Goal: Contribute content

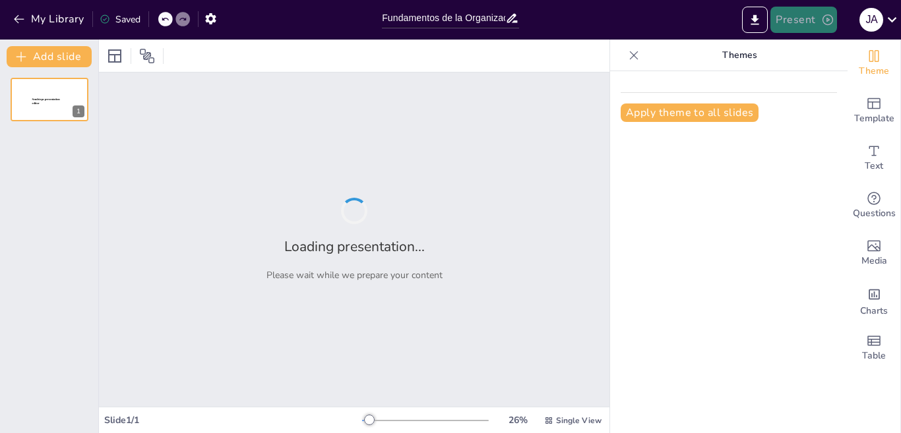
type input "Fundamentos de la Organización: Conceptos Clave"
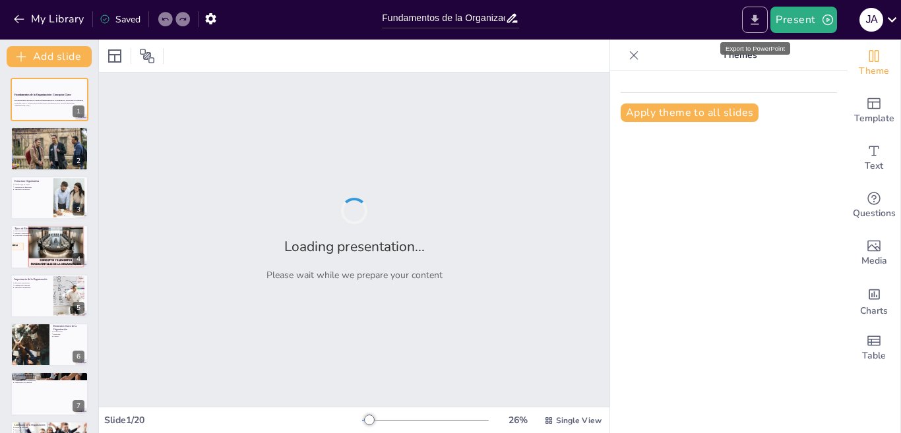
click at [750, 16] on icon "Export to PowerPoint" at bounding box center [755, 20] width 14 height 14
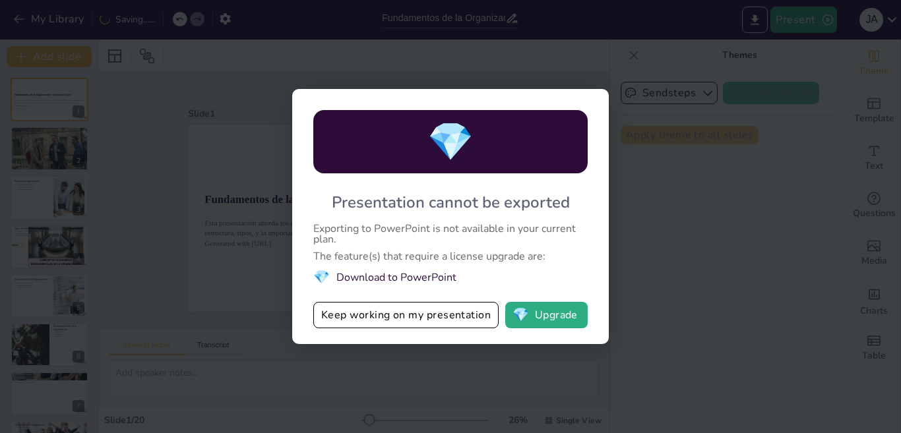
click at [607, 324] on div "💎 Presentation cannot be exported Exporting to PowerPoint is not available in y…" at bounding box center [450, 216] width 317 height 255
click at [379, 327] on button "Keep working on my presentation" at bounding box center [405, 315] width 185 height 26
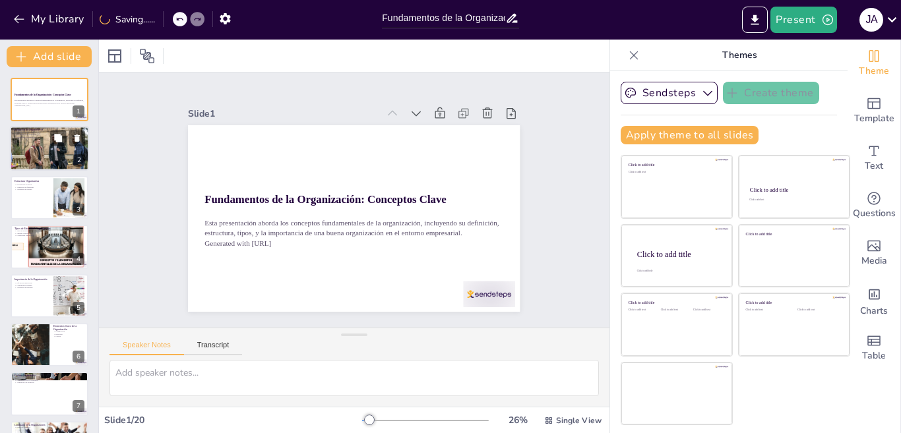
click at [34, 155] on div at bounding box center [49, 148] width 79 height 53
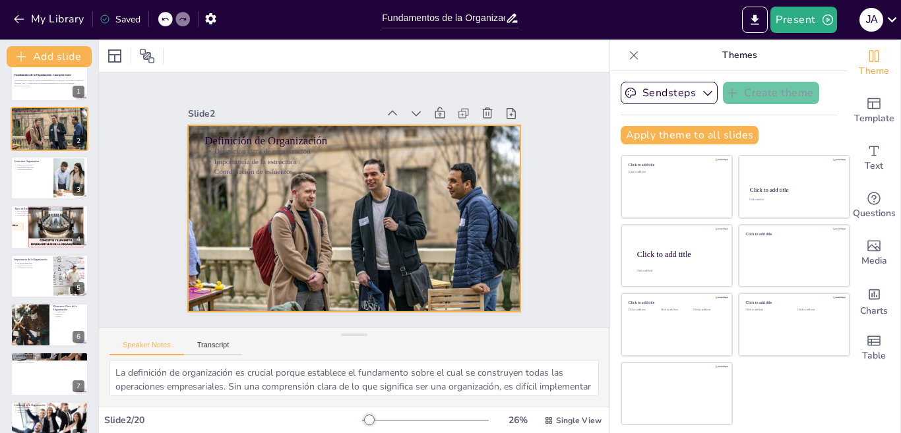
scroll to position [26, 0]
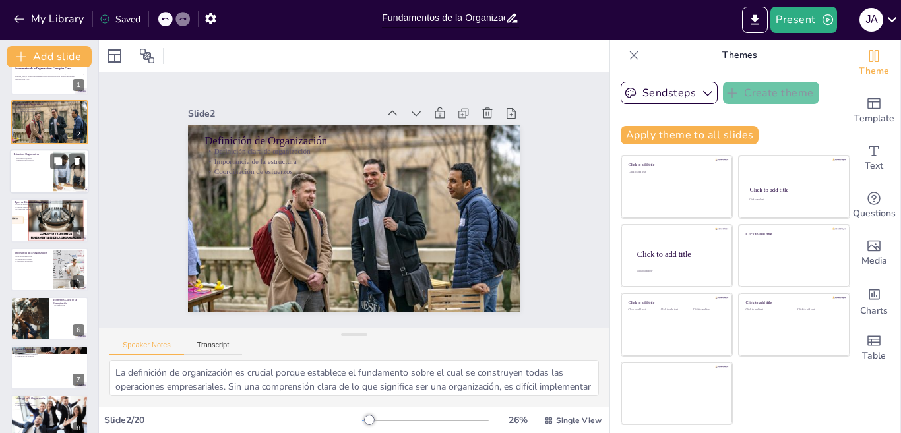
click at [32, 164] on p "Adaptación al entorno" at bounding box center [32, 163] width 36 height 3
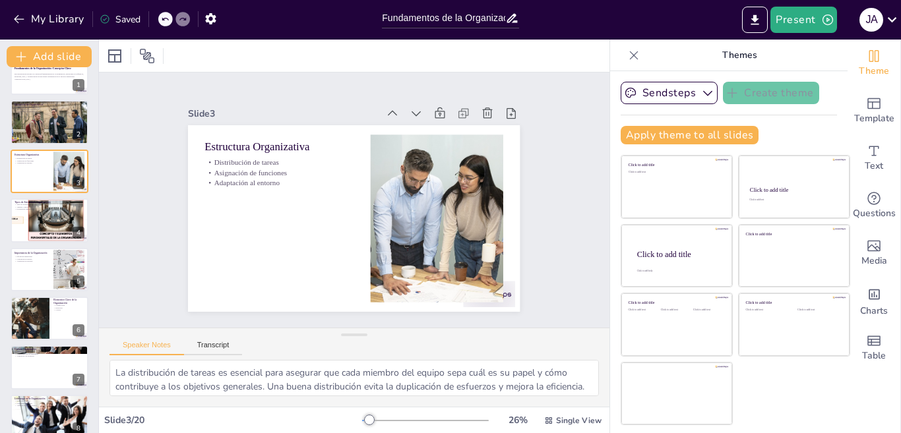
scroll to position [0, 0]
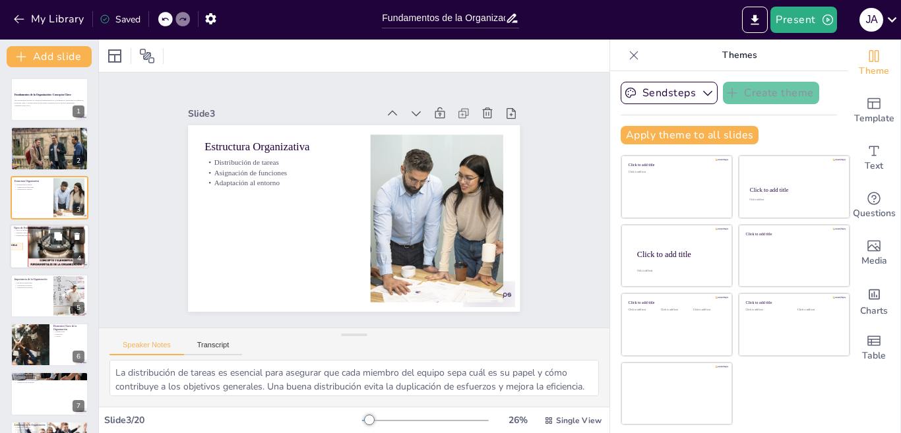
click at [38, 248] on div at bounding box center [49, 246] width 144 height 45
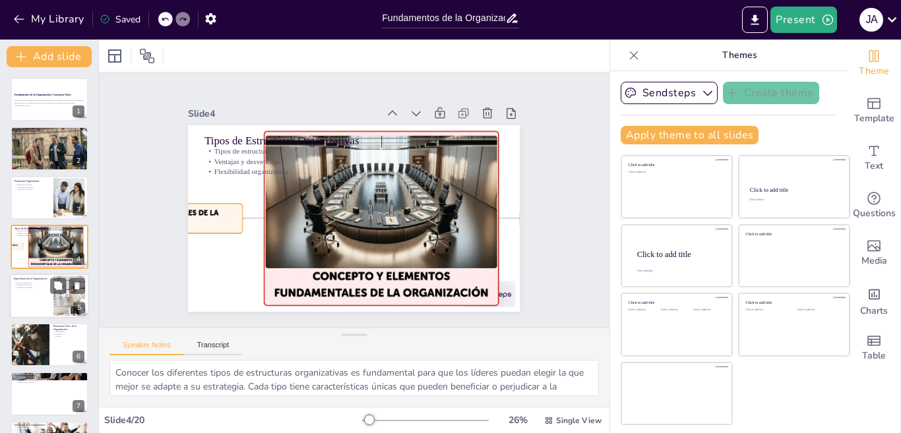
click at [42, 297] on div at bounding box center [49, 296] width 79 height 45
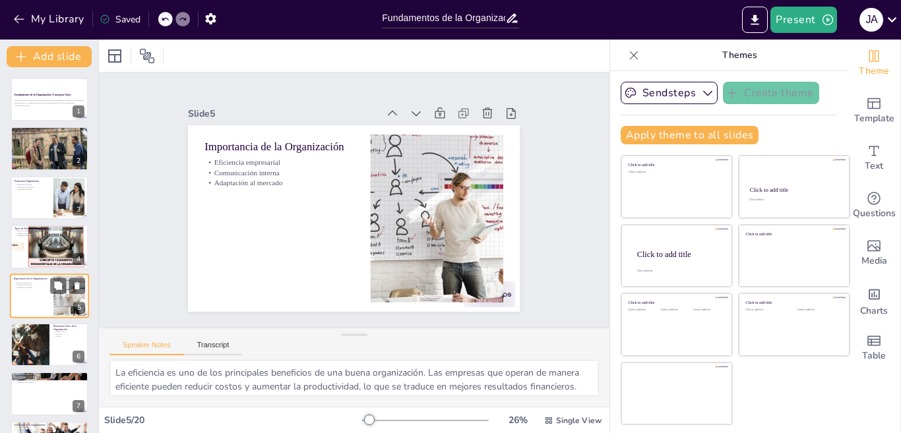
scroll to position [46, 0]
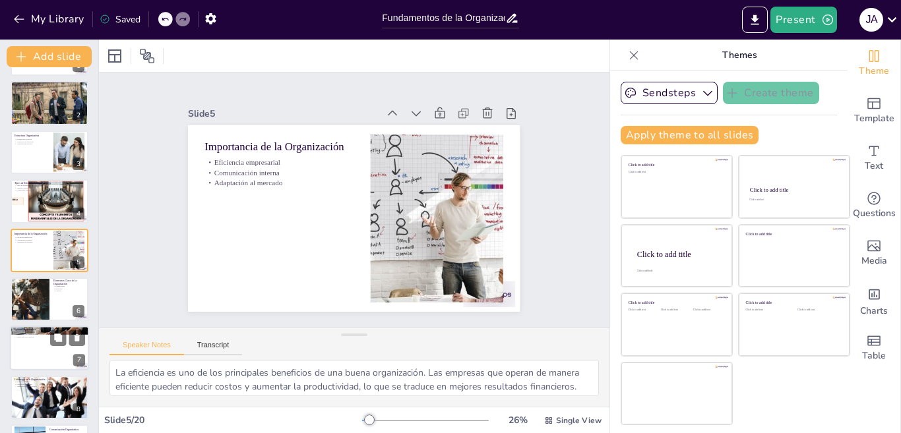
click at [38, 368] on div at bounding box center [49, 349] width 79 height 45
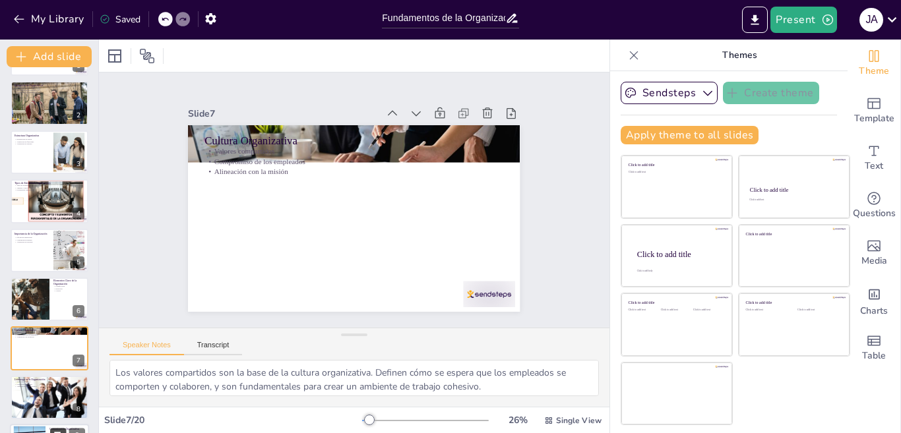
scroll to position [143, 0]
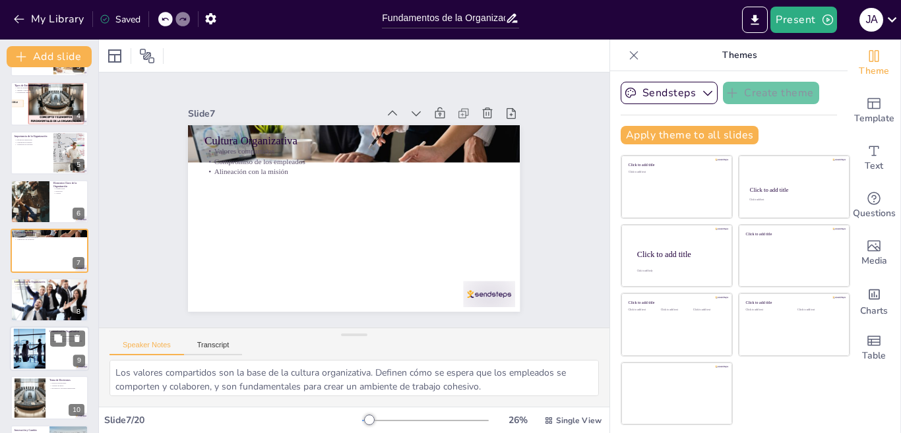
click at [22, 337] on div at bounding box center [29, 349] width 80 height 40
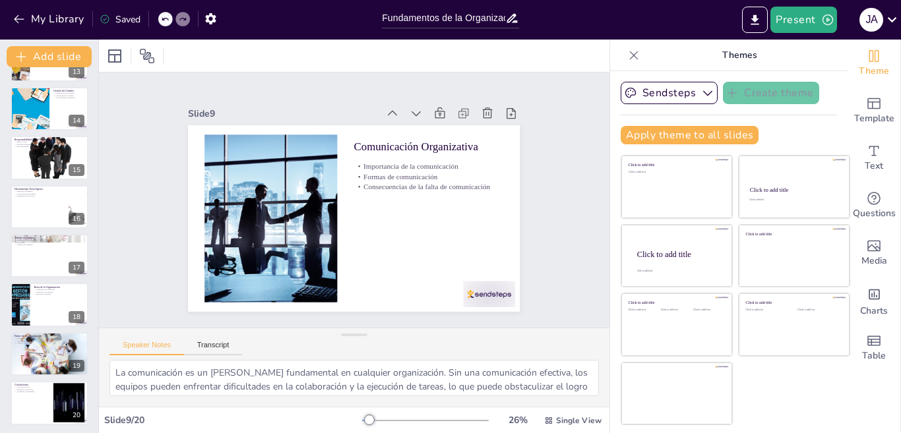
scroll to position [631, 0]
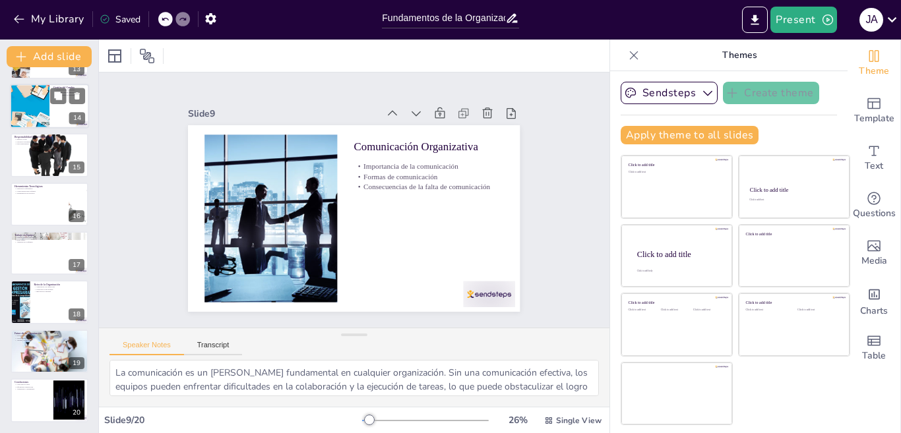
click at [40, 97] on div at bounding box center [30, 106] width 92 height 45
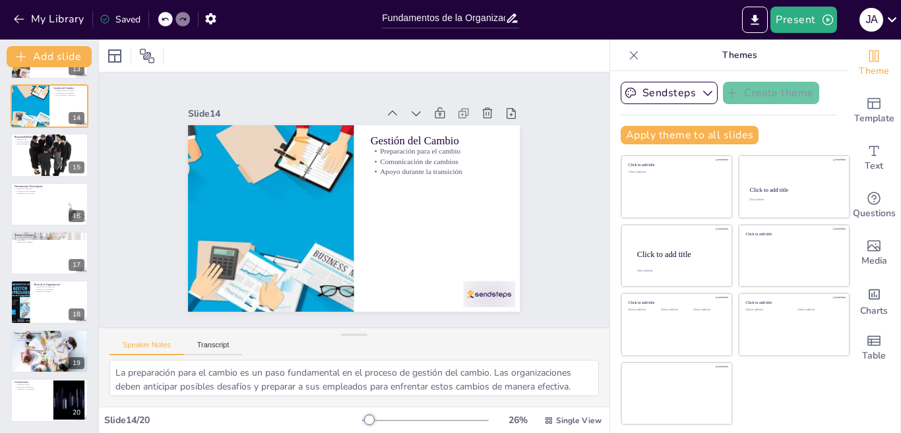
scroll to position [487, 0]
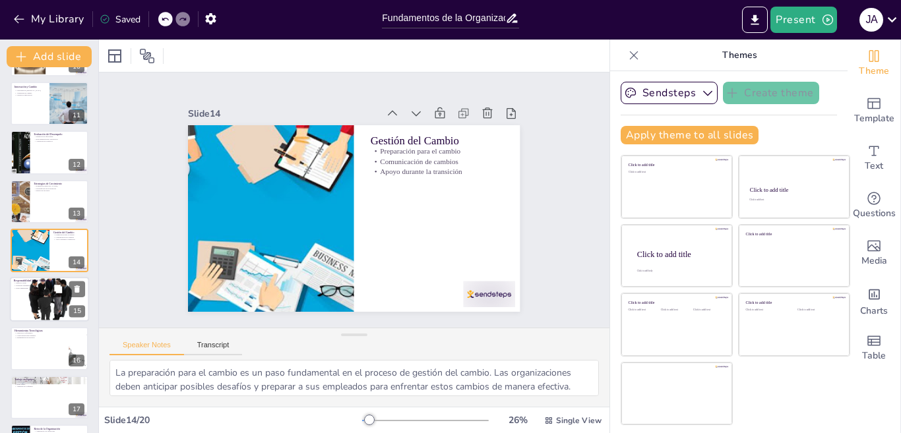
click at [36, 309] on div at bounding box center [49, 299] width 79 height 49
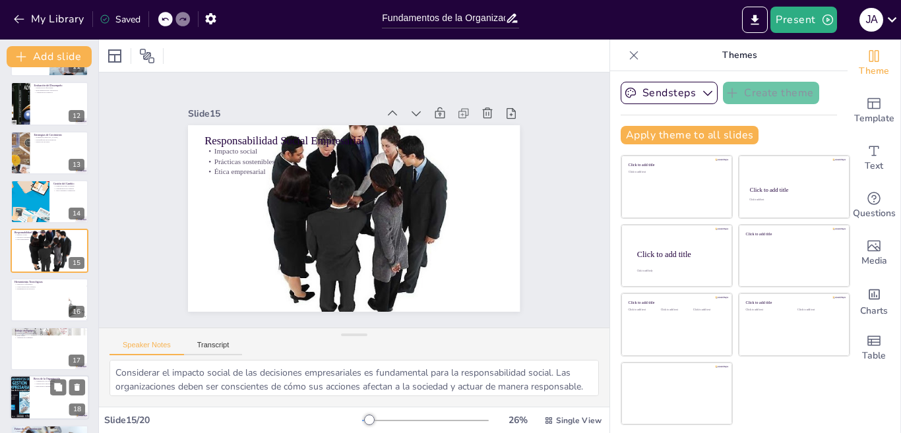
scroll to position [631, 0]
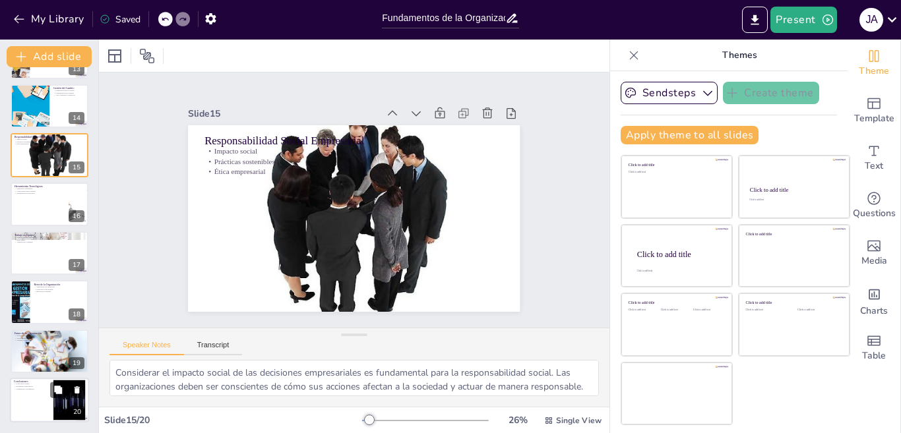
click at [26, 386] on p "Eficiencia e innovación" at bounding box center [32, 387] width 36 height 3
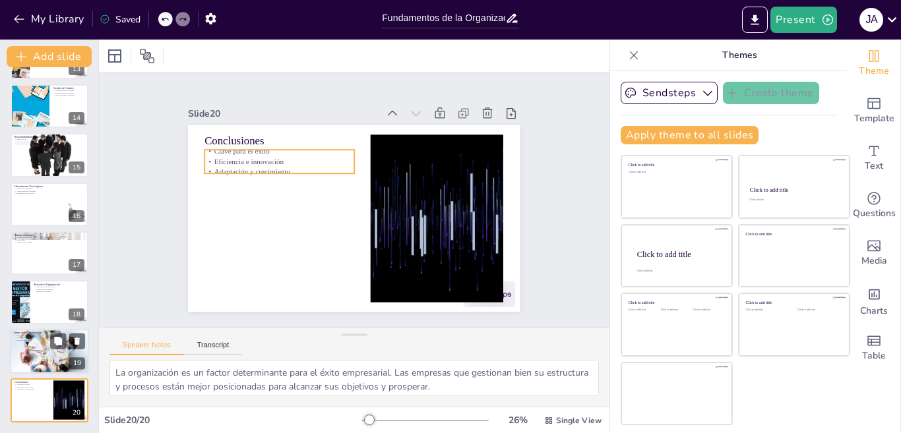
click at [42, 347] on div at bounding box center [49, 351] width 79 height 53
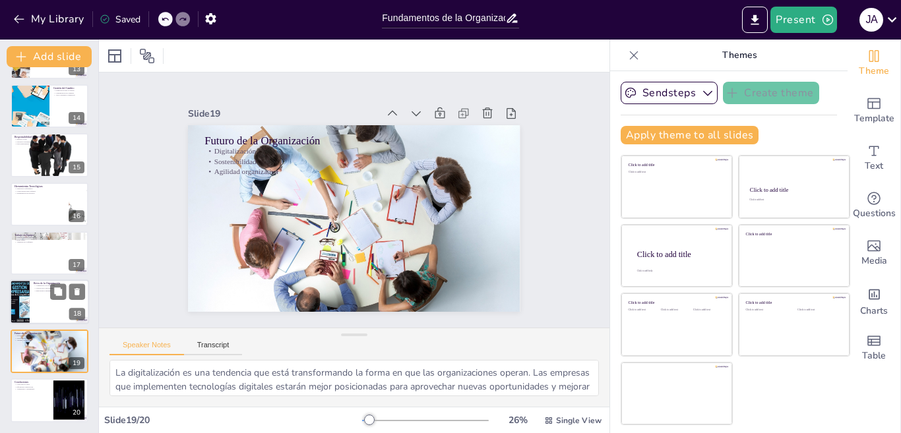
click at [51, 305] on div at bounding box center [49, 302] width 79 height 45
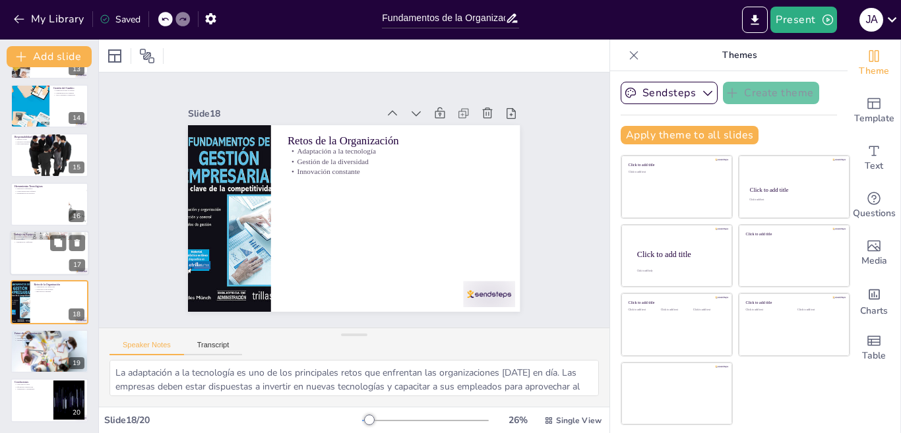
click at [40, 251] on div at bounding box center [49, 253] width 79 height 45
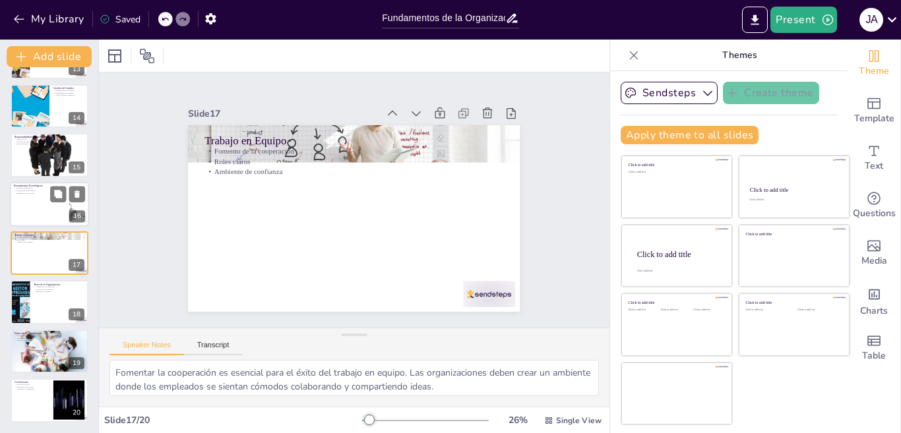
click at [38, 212] on div at bounding box center [49, 204] width 79 height 45
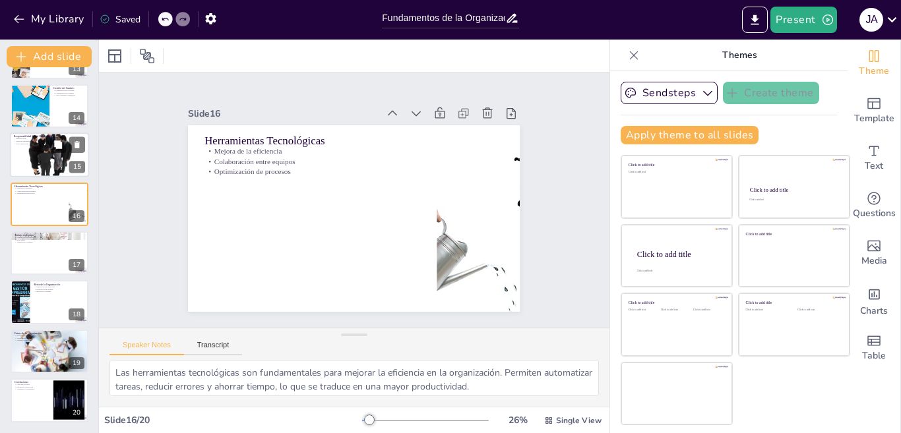
click at [30, 180] on div at bounding box center [49, 155] width 79 height 49
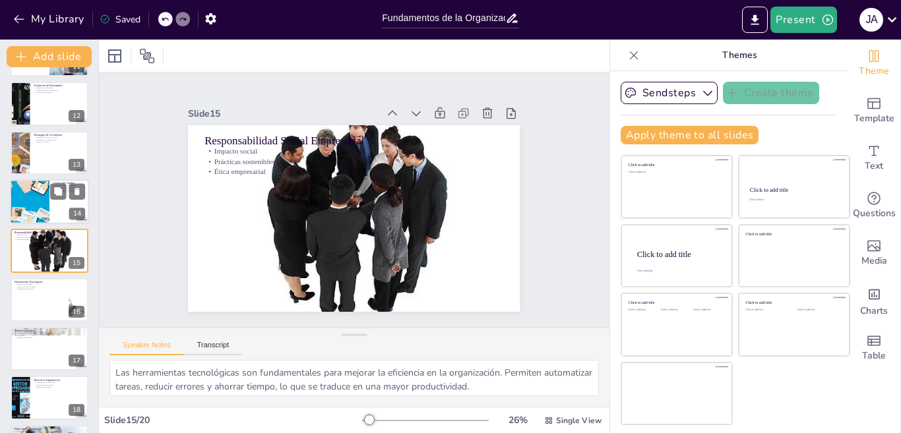
type textarea "Considerar el impacto social de las decisiones empresariales es fundamental par…"
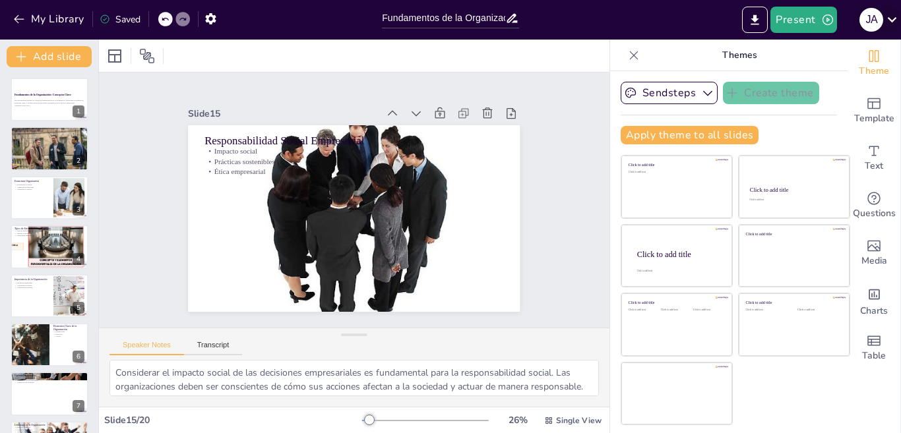
click at [894, 18] on icon at bounding box center [892, 20] width 18 height 18
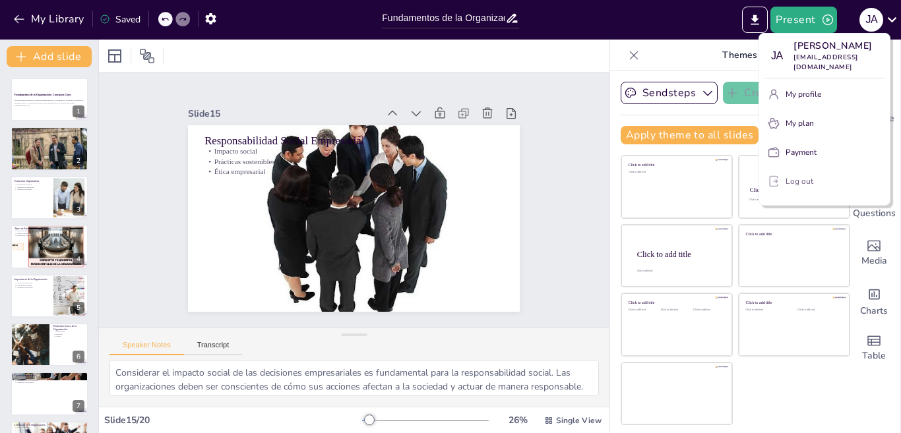
click at [800, 185] on p "Log out" at bounding box center [800, 181] width 28 height 12
